Goal: Information Seeking & Learning: Learn about a topic

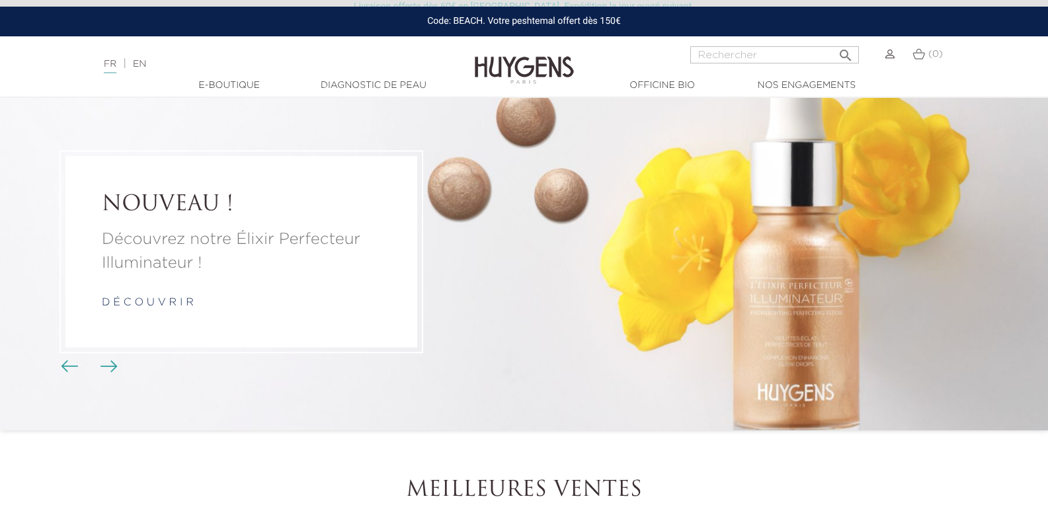
scroll to position [66, 0]
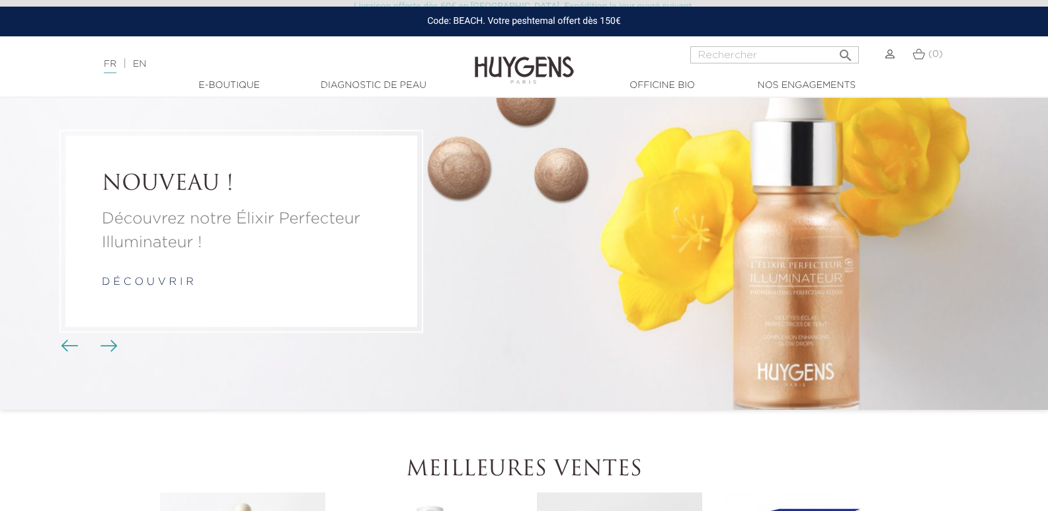
click at [153, 279] on link "d é c o u v r i r" at bounding box center [148, 282] width 92 height 11
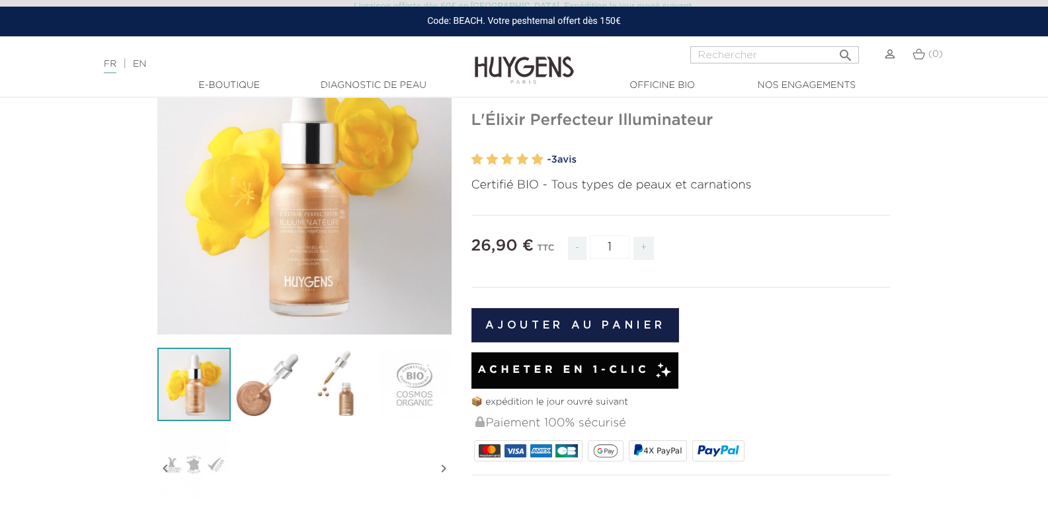
scroll to position [132, 0]
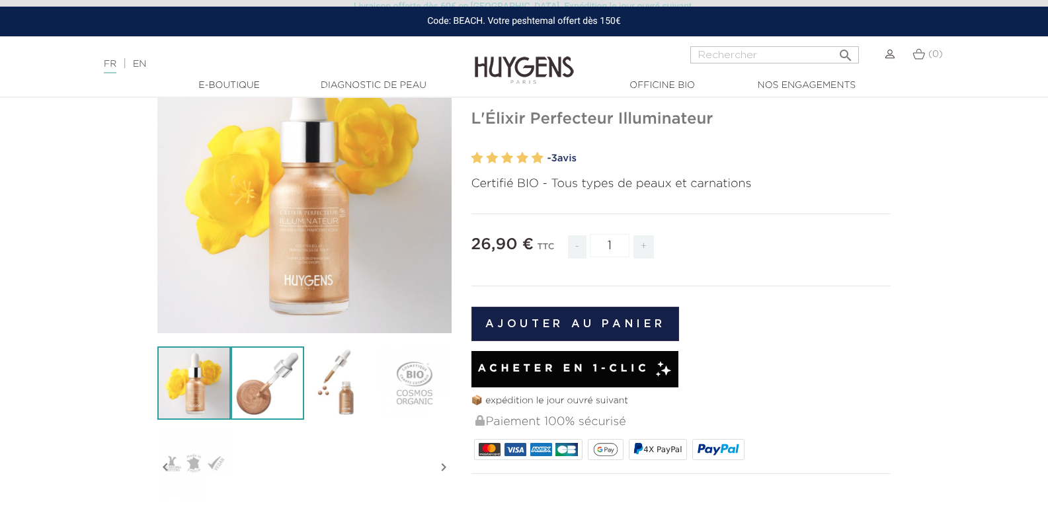
click at [243, 391] on img at bounding box center [267, 382] width 73 height 73
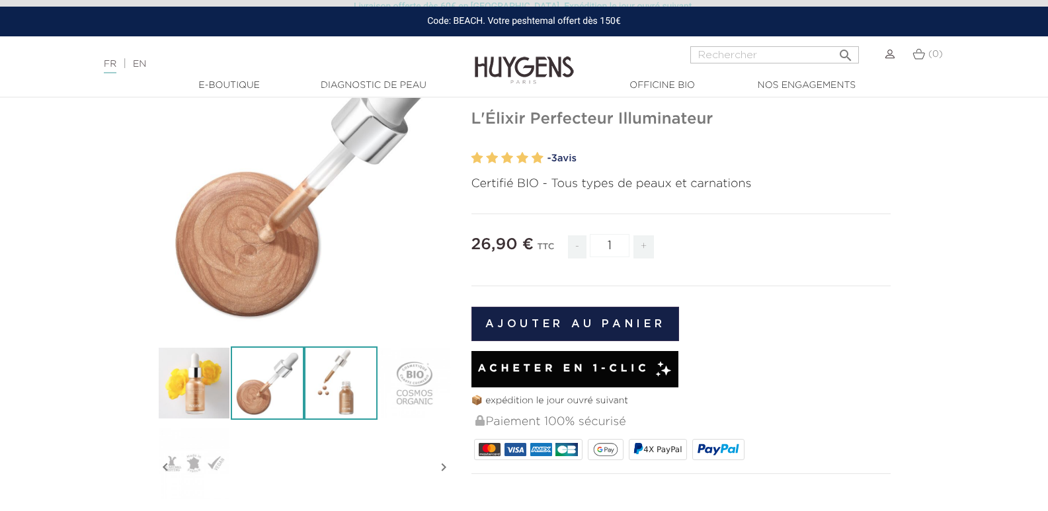
click at [335, 404] on img at bounding box center [340, 382] width 73 height 73
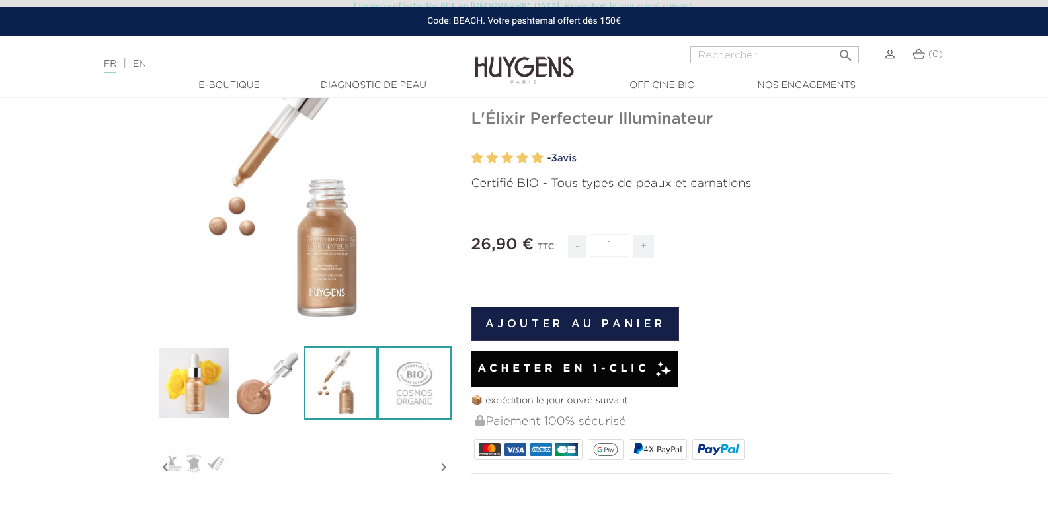
click at [403, 397] on img at bounding box center [413, 382] width 73 height 73
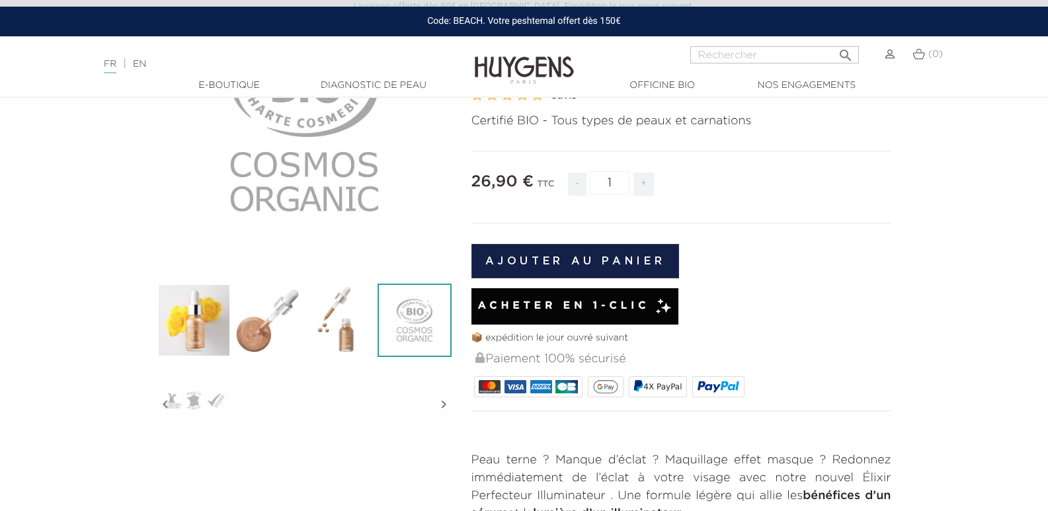
scroll to position [0, 0]
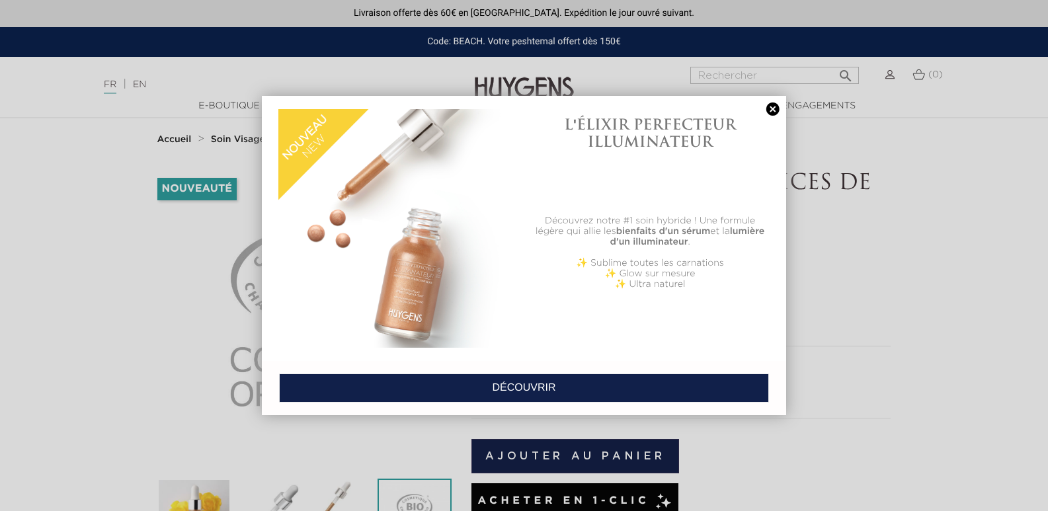
click at [771, 108] on link at bounding box center [772, 109] width 19 height 14
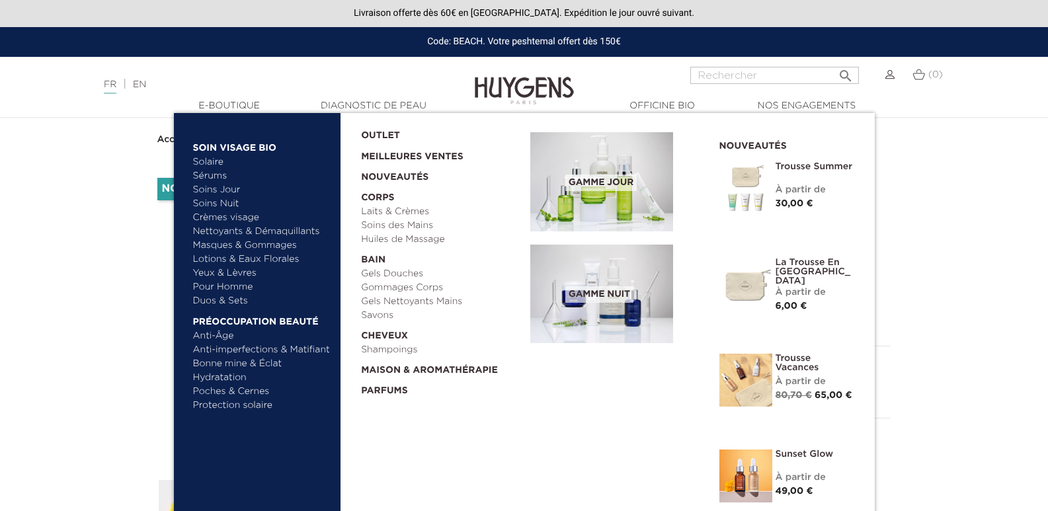
click at [213, 175] on link "Sérums" at bounding box center [262, 176] width 138 height 14
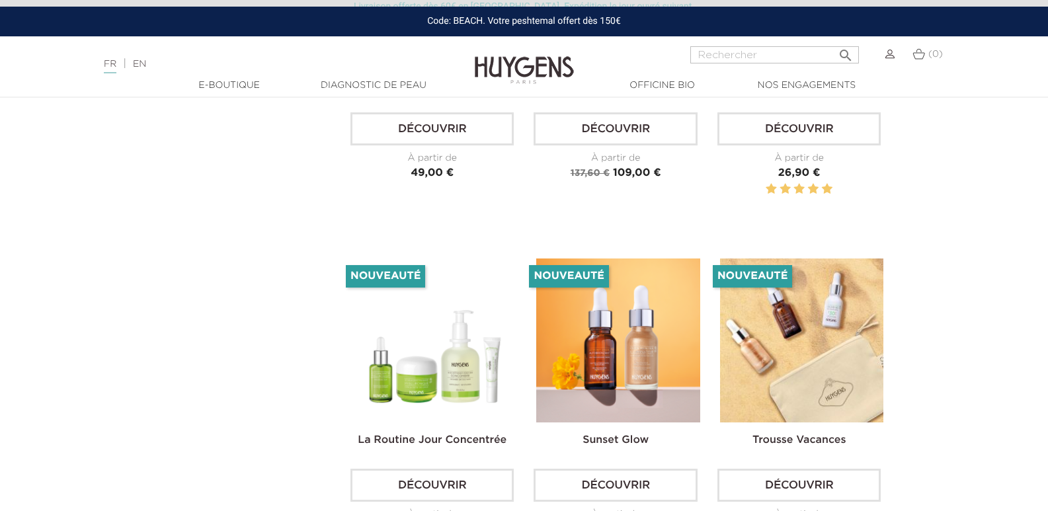
scroll to position [2379, 0]
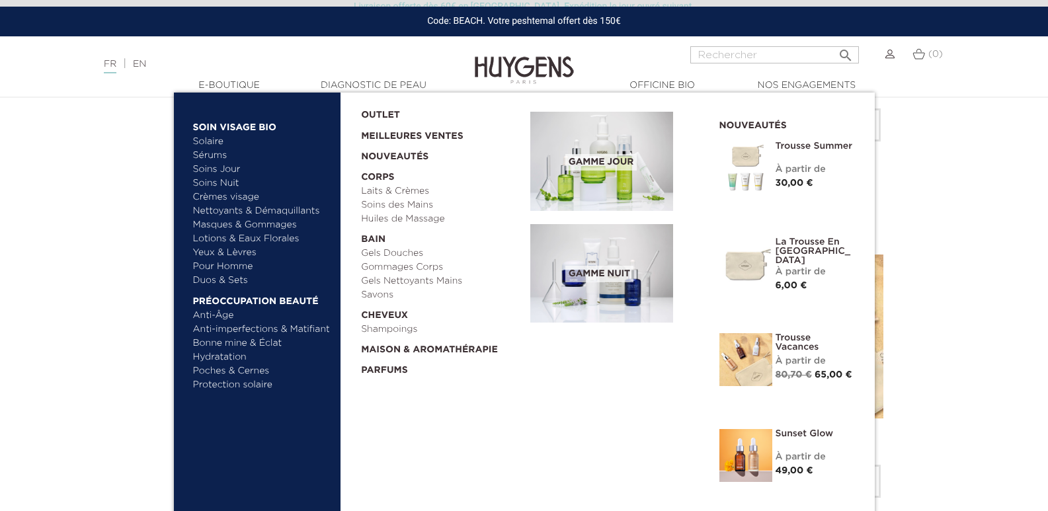
click at [263, 340] on link "Bonne mine & Éclat" at bounding box center [262, 343] width 138 height 14
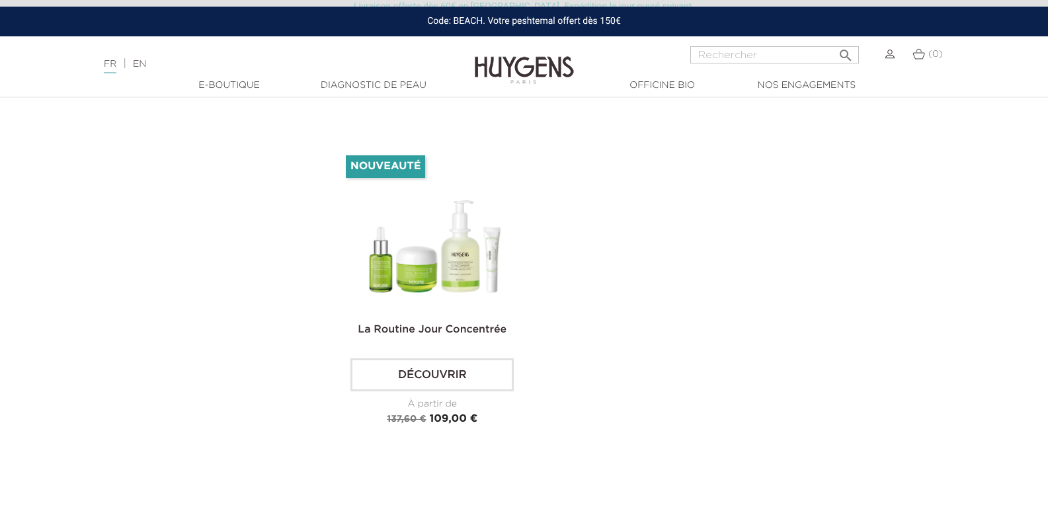
scroll to position [2181, 0]
